Goal: Transaction & Acquisition: Purchase product/service

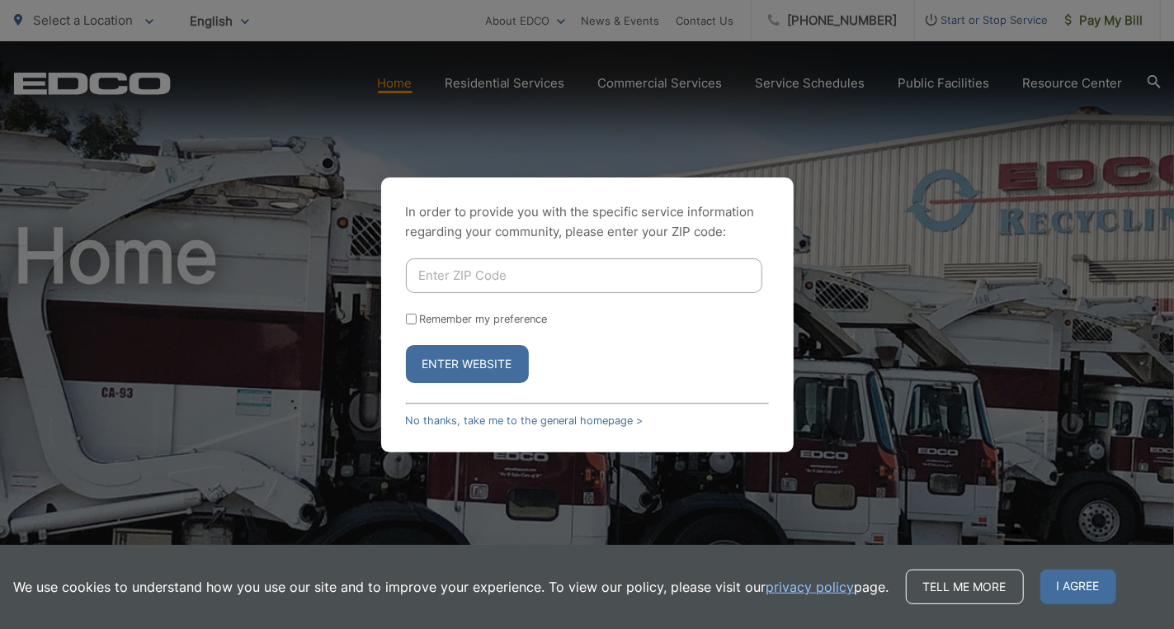
click at [484, 280] on input "Enter ZIP Code" at bounding box center [584, 275] width 356 height 35
type input "92019"
click at [469, 375] on button "Enter Website" at bounding box center [467, 364] width 123 height 38
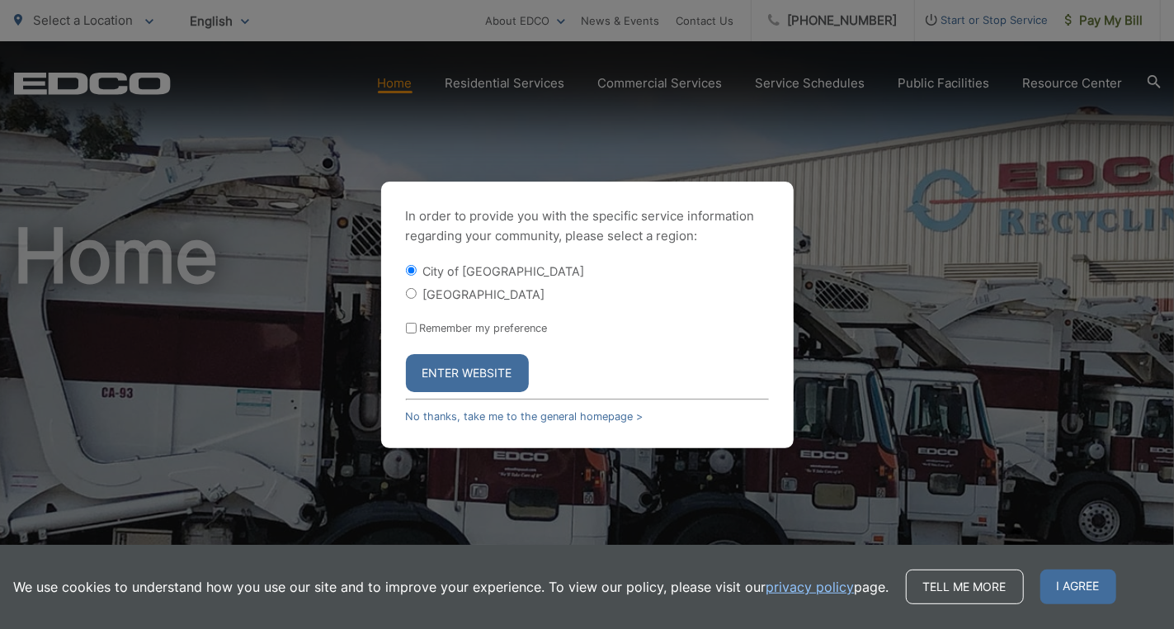
click at [469, 375] on button "Enter Website" at bounding box center [467, 373] width 123 height 38
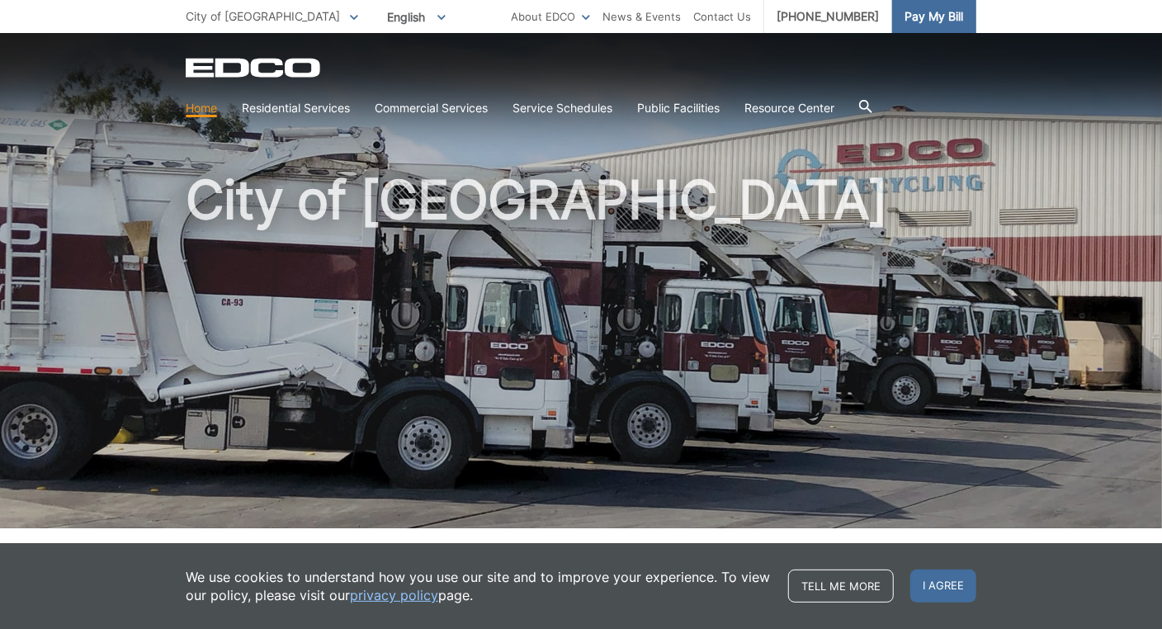
click at [963, 21] on span "Pay My Bill" at bounding box center [933, 16] width 59 height 18
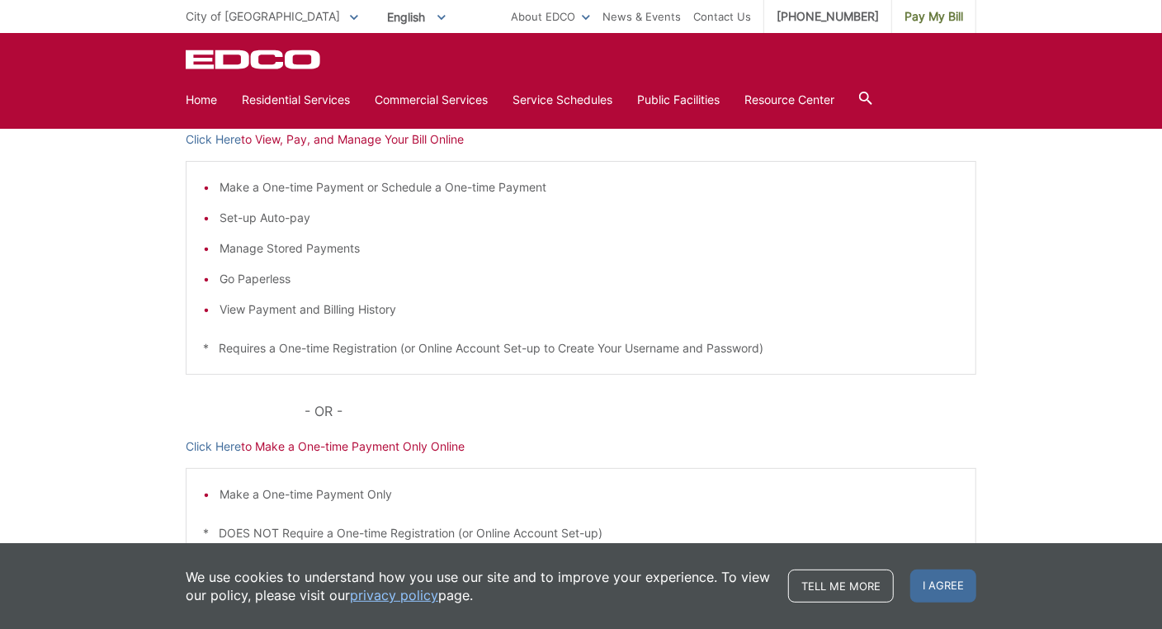
scroll to position [248, 0]
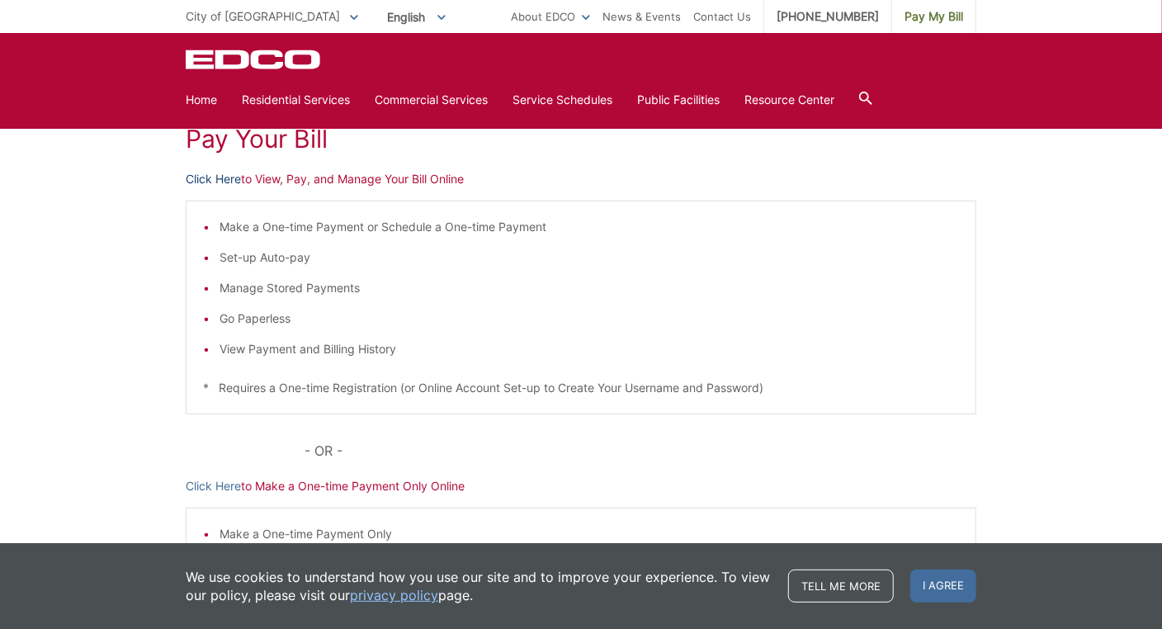
click at [186, 188] on link "Click Here" at bounding box center [213, 179] width 55 height 18
